Goal: Transaction & Acquisition: Download file/media

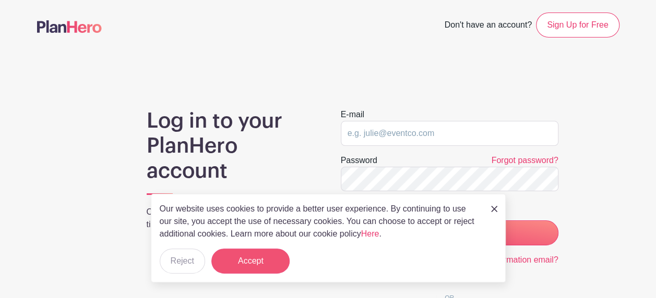
type input "volunteers@sjgschool.org"
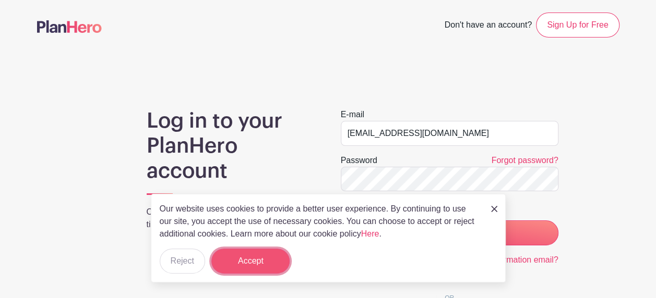
click at [247, 269] on button "Accept" at bounding box center [250, 261] width 78 height 25
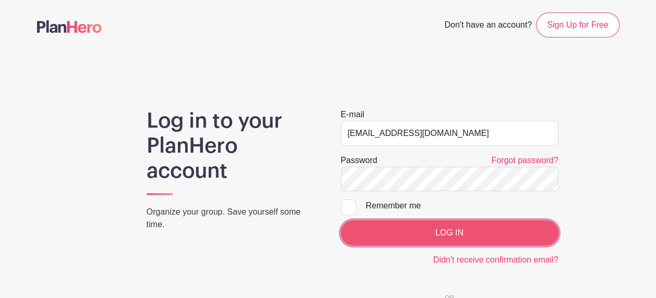
click at [469, 226] on input "LOG IN" at bounding box center [450, 233] width 218 height 25
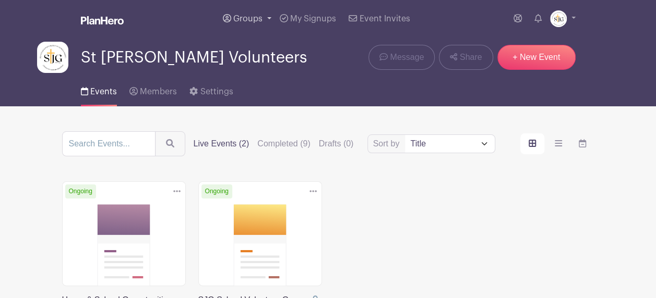
click at [256, 13] on link "Groups" at bounding box center [247, 19] width 57 height 38
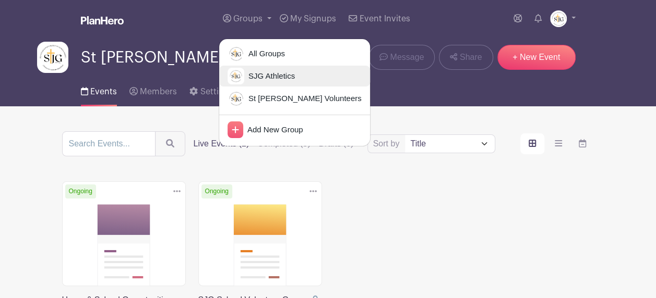
click at [263, 72] on span "SJG Athletics" at bounding box center [269, 76] width 51 height 12
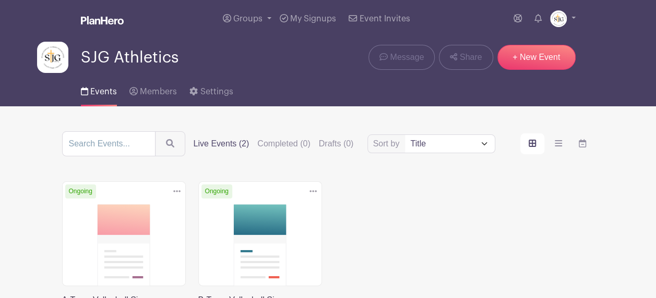
scroll to position [52, 0]
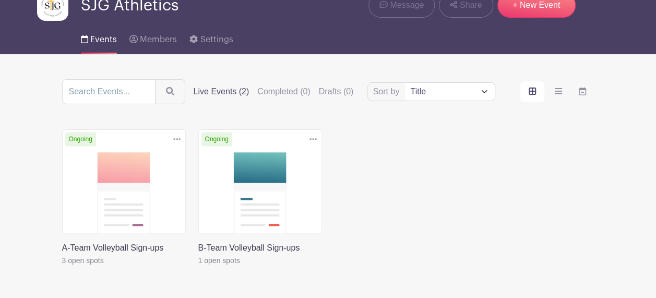
click at [62, 267] on link at bounding box center [62, 267] width 0 height 0
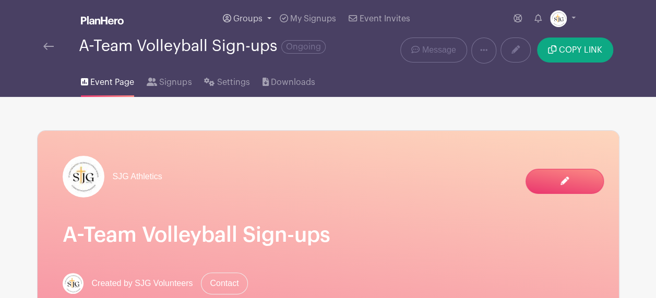
click at [275, 16] on link "Groups" at bounding box center [247, 19] width 57 height 38
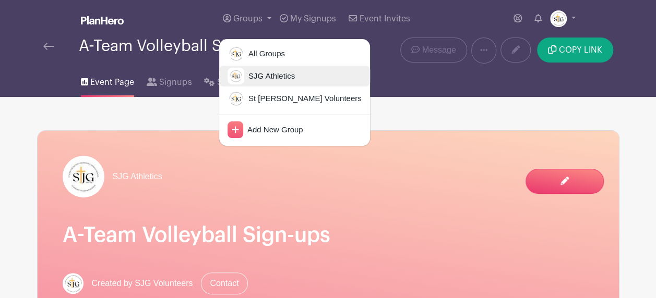
click at [261, 79] on span "SJG Athletics" at bounding box center [269, 76] width 51 height 12
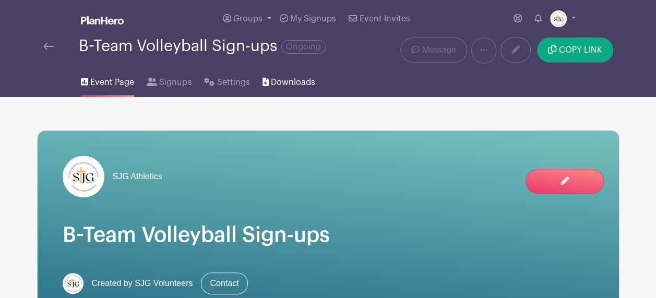
click at [282, 85] on span "Downloads" at bounding box center [293, 82] width 44 height 13
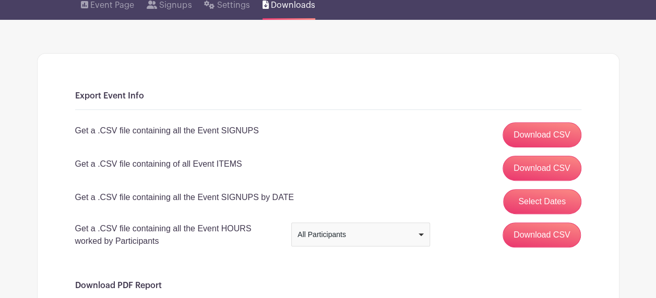
scroll to position [61, 0]
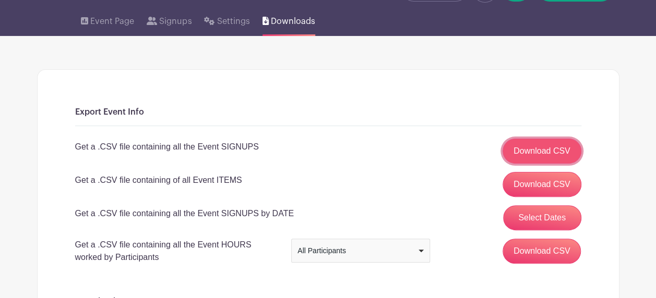
click at [526, 147] on link "Download CSV" at bounding box center [541, 151] width 79 height 25
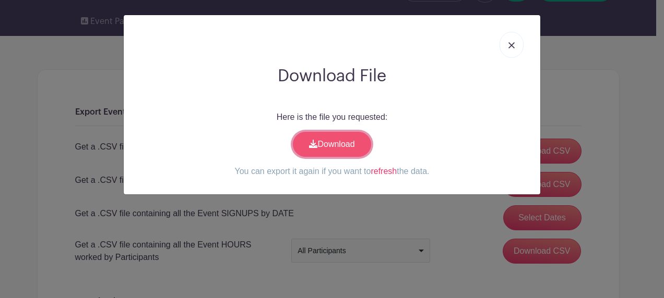
click at [332, 149] on link "Download" at bounding box center [332, 144] width 78 height 25
click at [450, 137] on div "Here is the file you requested: Download You can export it again if you want to…" at bounding box center [332, 144] width 400 height 67
click at [514, 38] on link at bounding box center [511, 45] width 24 height 26
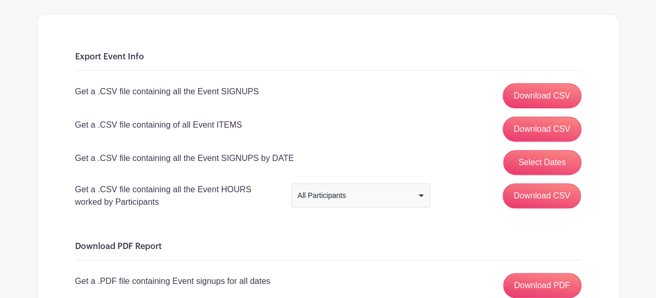
scroll to position [113, 0]
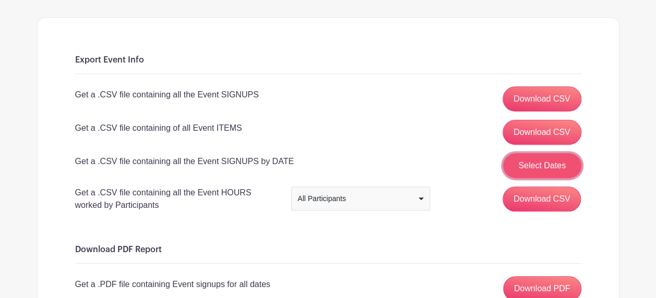
click at [541, 170] on button "Select Dates" at bounding box center [542, 165] width 78 height 25
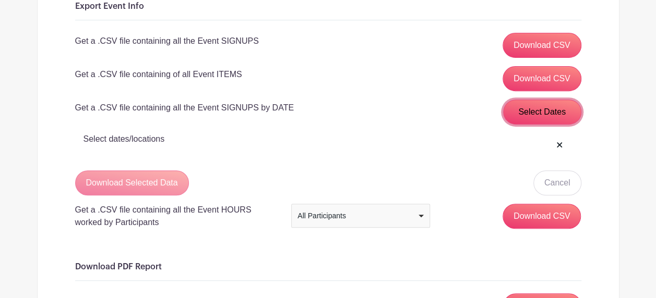
scroll to position [218, 0]
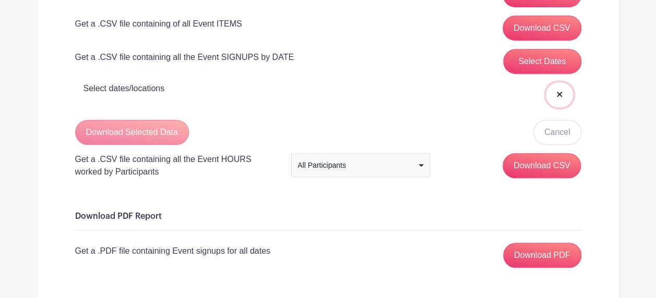
click at [562, 94] on button at bounding box center [559, 94] width 27 height 25
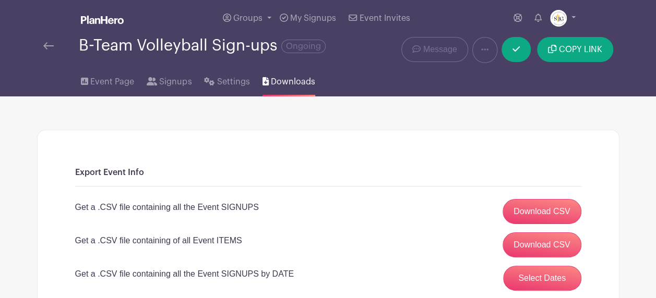
scroll to position [0, 0]
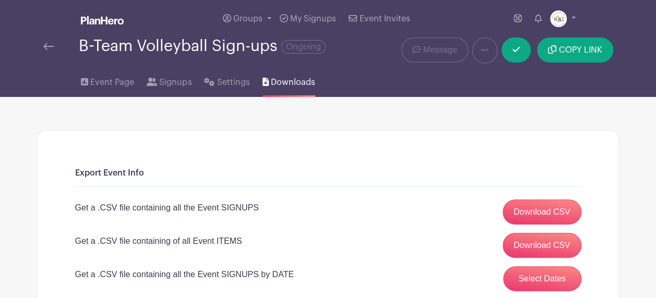
click at [47, 44] on img at bounding box center [48, 46] width 10 height 7
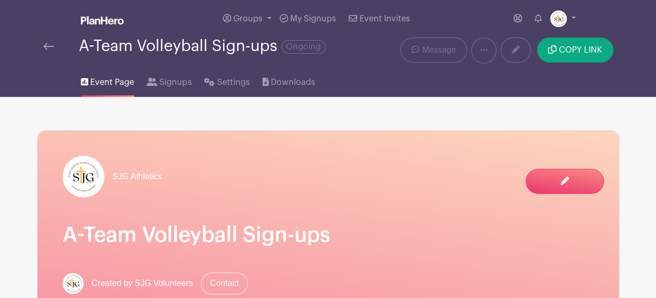
click at [137, 210] on div "SJG Athletics A-Team Volleyball Sign-ups Created by SJG Volunteers Contact" at bounding box center [328, 225] width 581 height 189
click at [273, 82] on span "Downloads" at bounding box center [293, 82] width 44 height 13
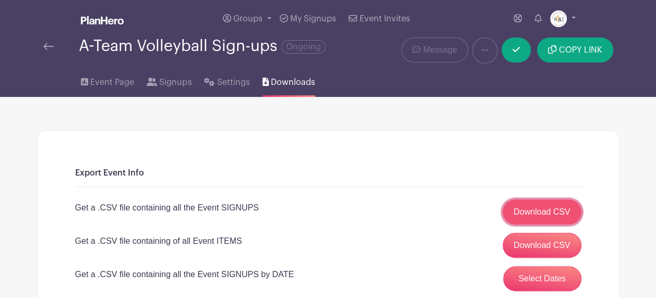
click at [544, 211] on link "Download CSV" at bounding box center [541, 212] width 79 height 25
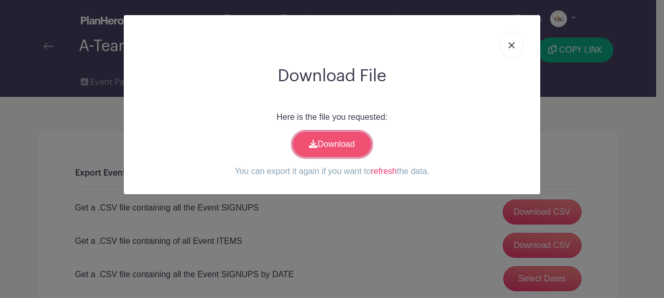
click at [367, 141] on link "Download" at bounding box center [332, 144] width 78 height 25
click at [512, 46] on img at bounding box center [511, 45] width 6 height 6
